Goal: Complete application form: Complete application form

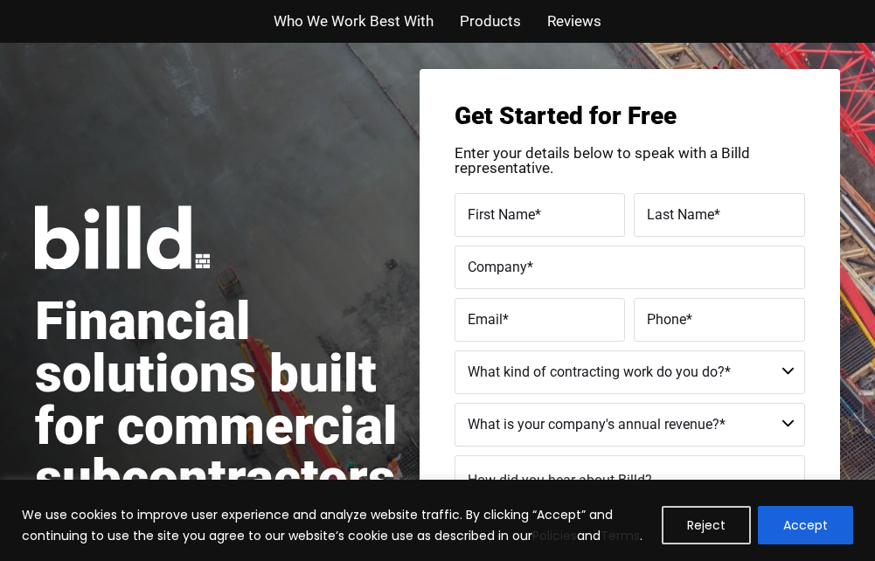
click at [557, 215] on label "First Name *" at bounding box center [539, 214] width 145 height 25
click at [557, 215] on input "First Name *" at bounding box center [539, 215] width 171 height 44
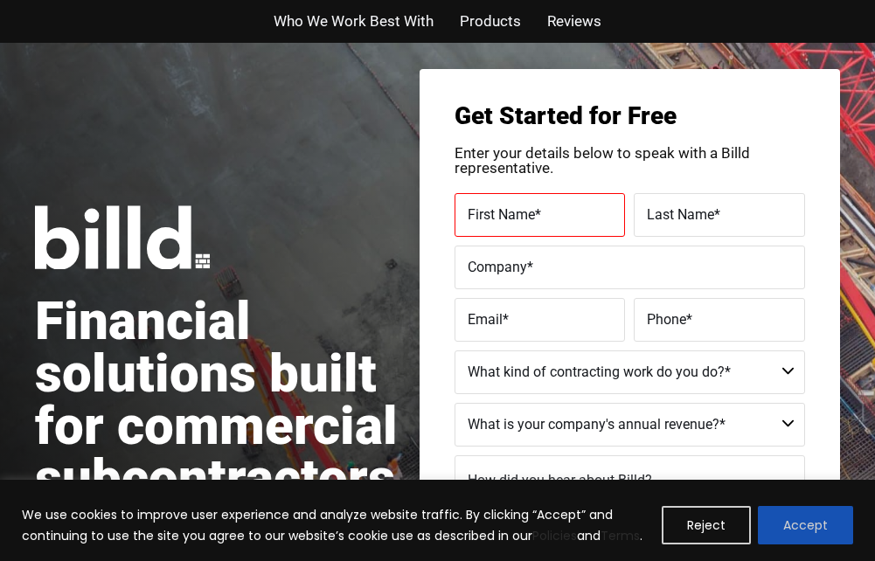
click at [816, 536] on button "Accept" at bounding box center [804, 525] width 95 height 38
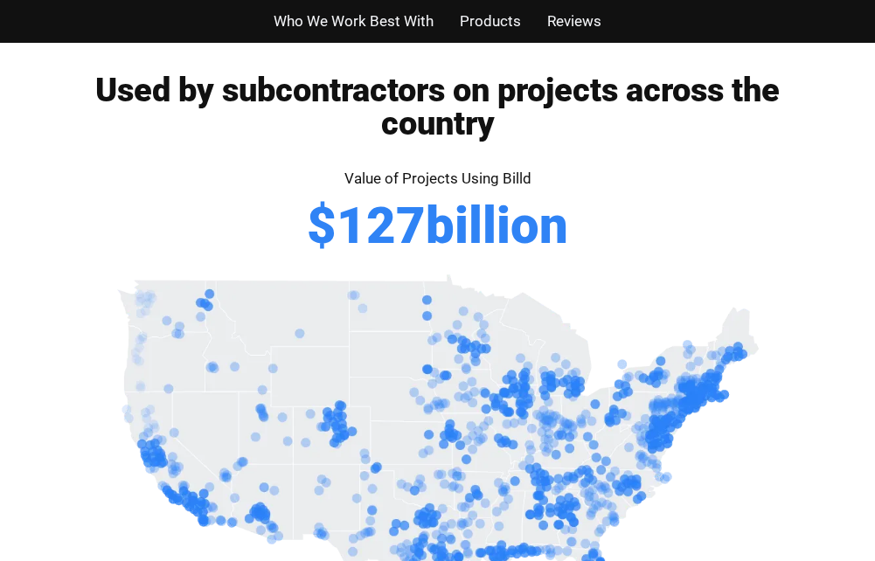
scroll to position [87, 0]
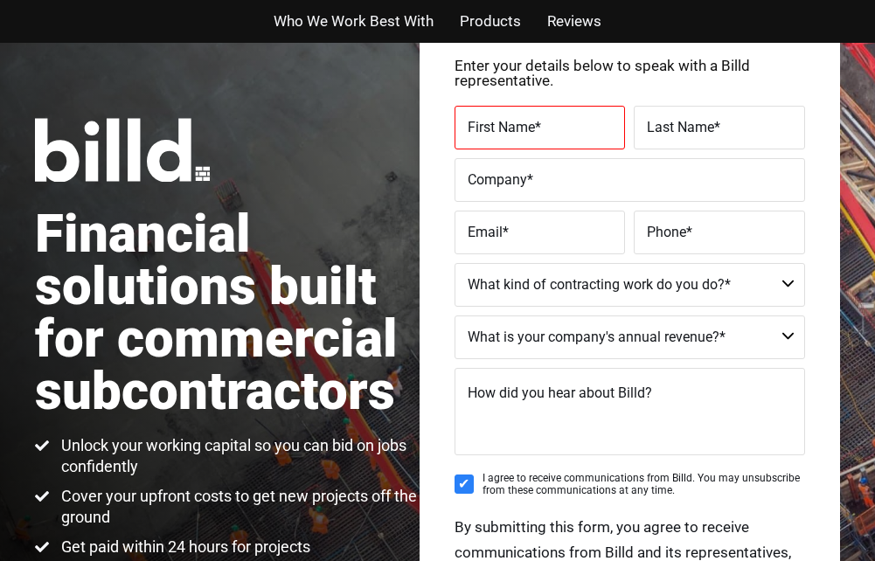
click at [555, 117] on label "First Name *" at bounding box center [539, 126] width 145 height 25
click at [555, 117] on input "First Name *" at bounding box center [539, 128] width 171 height 44
type input "[PERSON_NAME]"
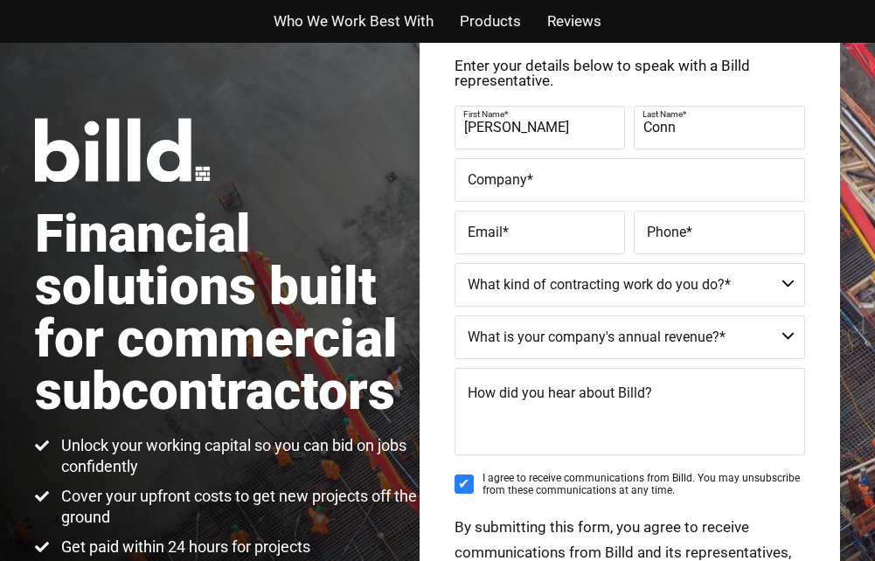
type input "[PERSON_NAME]"
type input "Too Clear, LLC"
type input "itsclear@tooclear.com"
type input "(314) 379-3764"
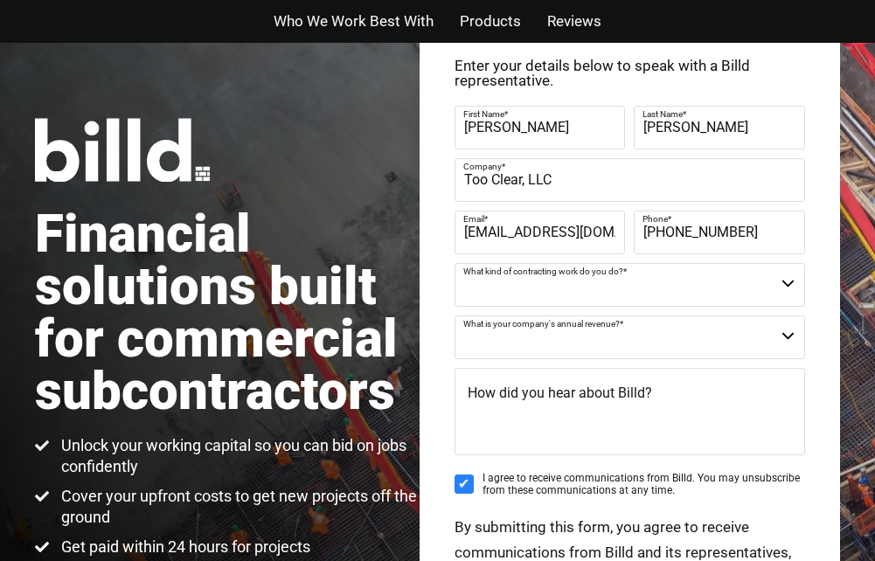
click at [788, 290] on select "Commercial Commercial and Residential Residential Not a Contractor" at bounding box center [629, 285] width 350 height 44
select select "Commercial and Residential"
click at [454, 263] on select "Commercial Commercial and Residential Residential Not a Contractor" at bounding box center [629, 285] width 350 height 44
click at [781, 336] on select "$40M + $25M - $40M $8M - $25M $4M - $8M $2M - $4M $1M - $2M Less than $1M" at bounding box center [629, 337] width 350 height 44
select select "Less than $1M"
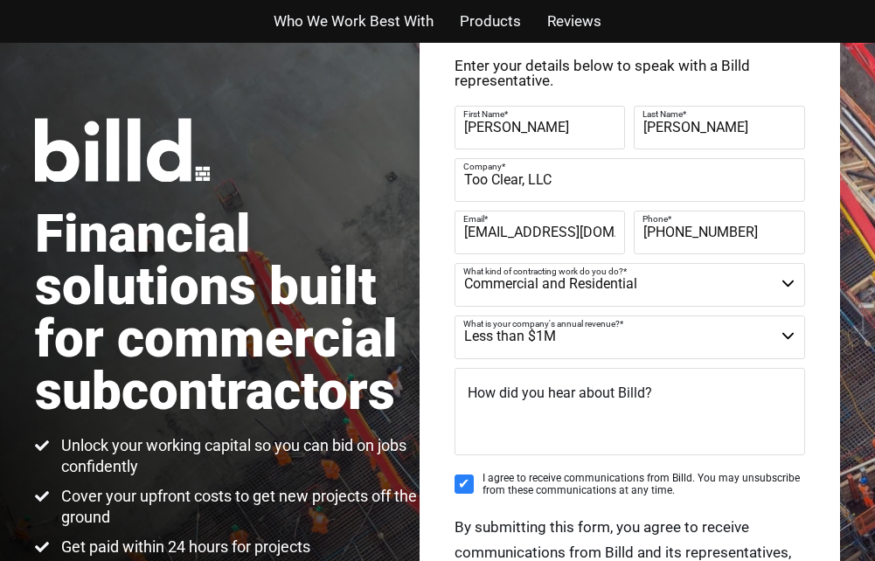
click at [454, 315] on select "$40M + $25M - $40M $8M - $25M $4M - $8M $2M - $4M $1M - $2M Less than $1M" at bounding box center [629, 337] width 350 height 44
click at [508, 400] on span "How did you hear about Billd?" at bounding box center [559, 392] width 184 height 17
click at [508, 400] on textarea "How did you hear about Billd?" at bounding box center [629, 411] width 350 height 87
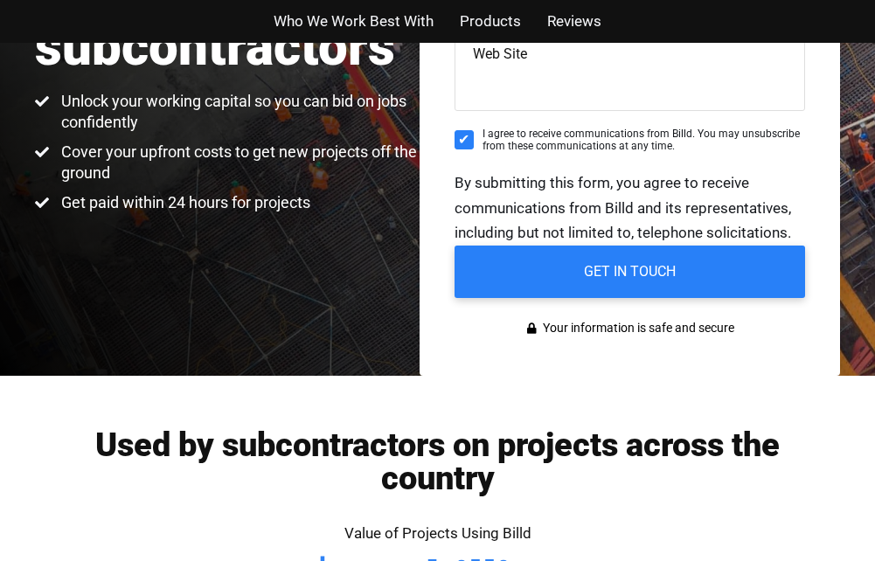
scroll to position [437, 0]
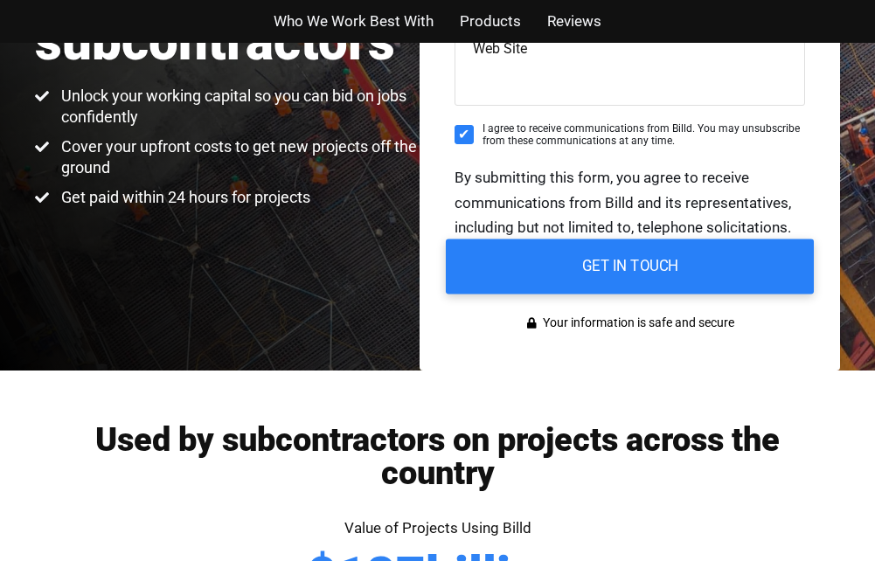
type textarea "Web Site"
click at [664, 270] on input "GET IN TOUCH" at bounding box center [630, 266] width 368 height 55
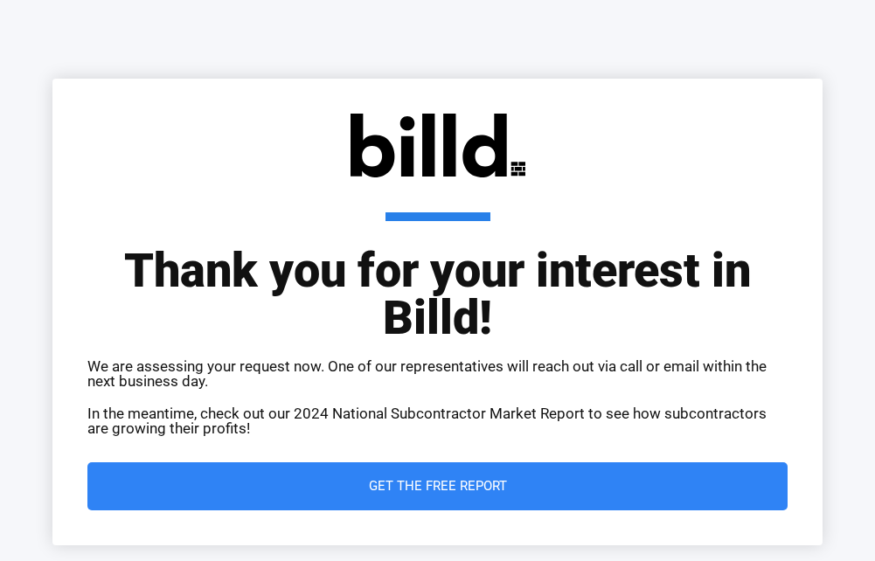
click at [0, 0] on link "Skip to content" at bounding box center [0, 0] width 0 height 0
